Goal: Check status

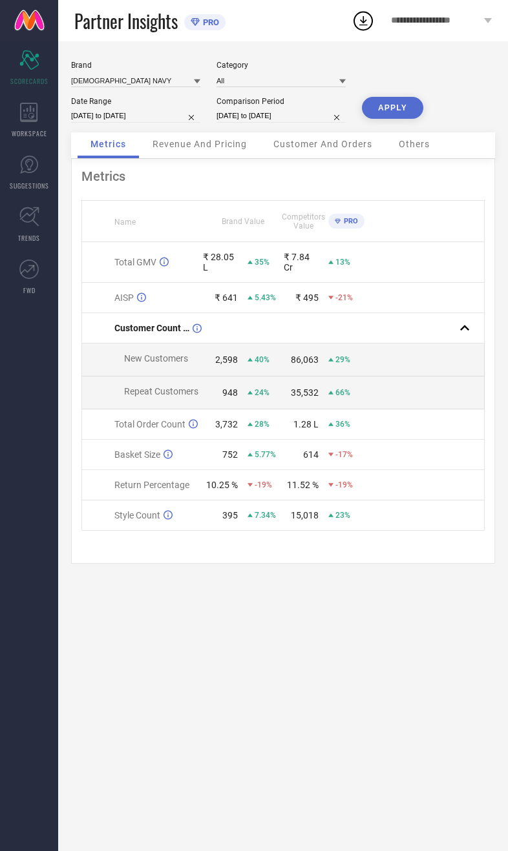
select select "8"
select select "2025"
select select "9"
select select "2025"
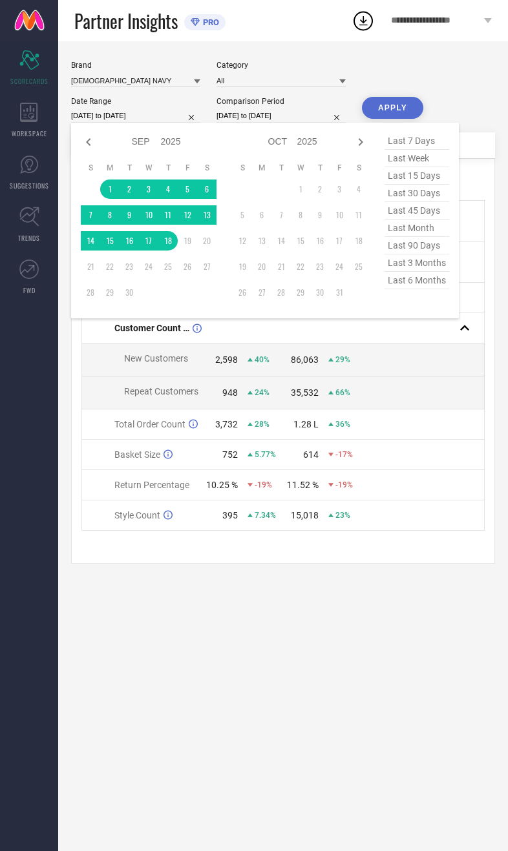
click at [323, 720] on div "Brand ENGLISH NAVY Category All Date Range [DATE] to [DATE] Jan Feb Mar Apr May…" at bounding box center [282, 446] width 449 height 810
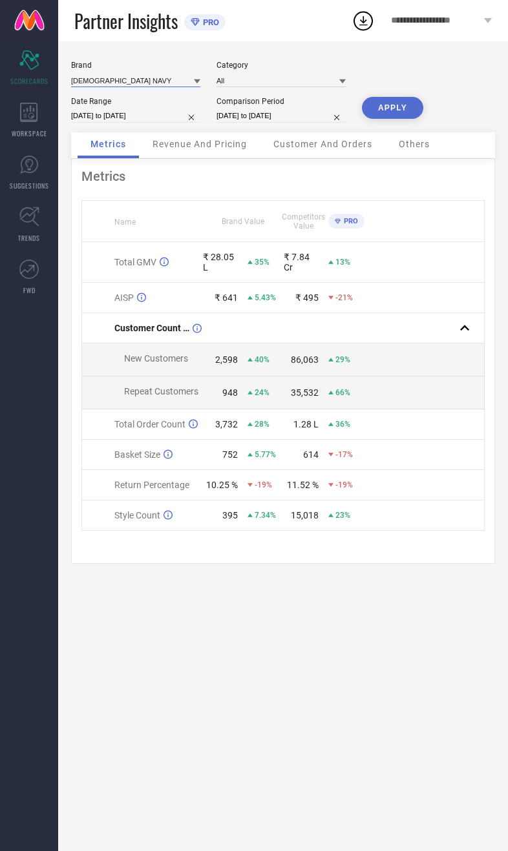
click at [123, 83] on input at bounding box center [135, 81] width 129 height 14
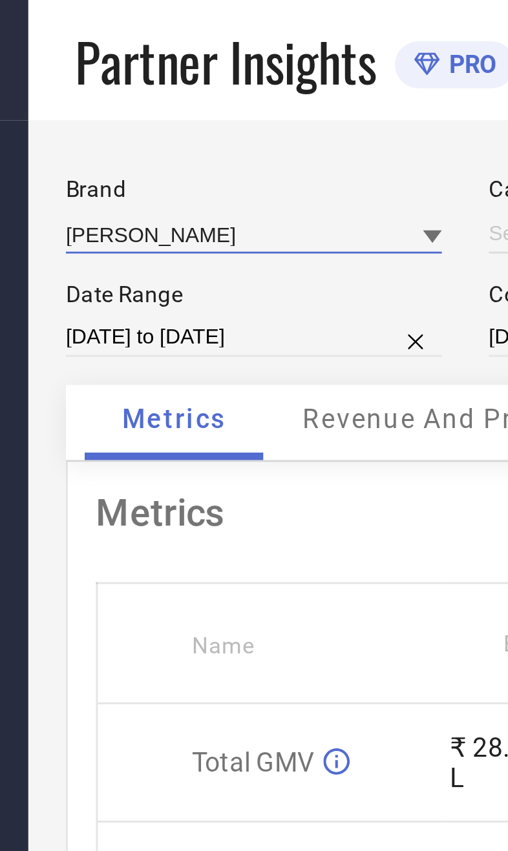
type input "All"
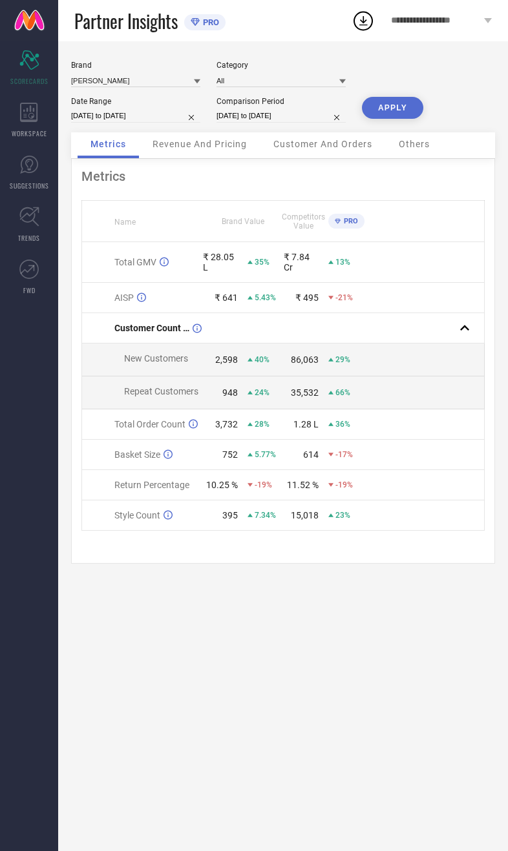
click at [396, 113] on button "APPLY" at bounding box center [392, 108] width 61 height 22
click at [214, 147] on span "Revenue And Pricing" at bounding box center [199, 144] width 94 height 10
